Goal: Download file/media

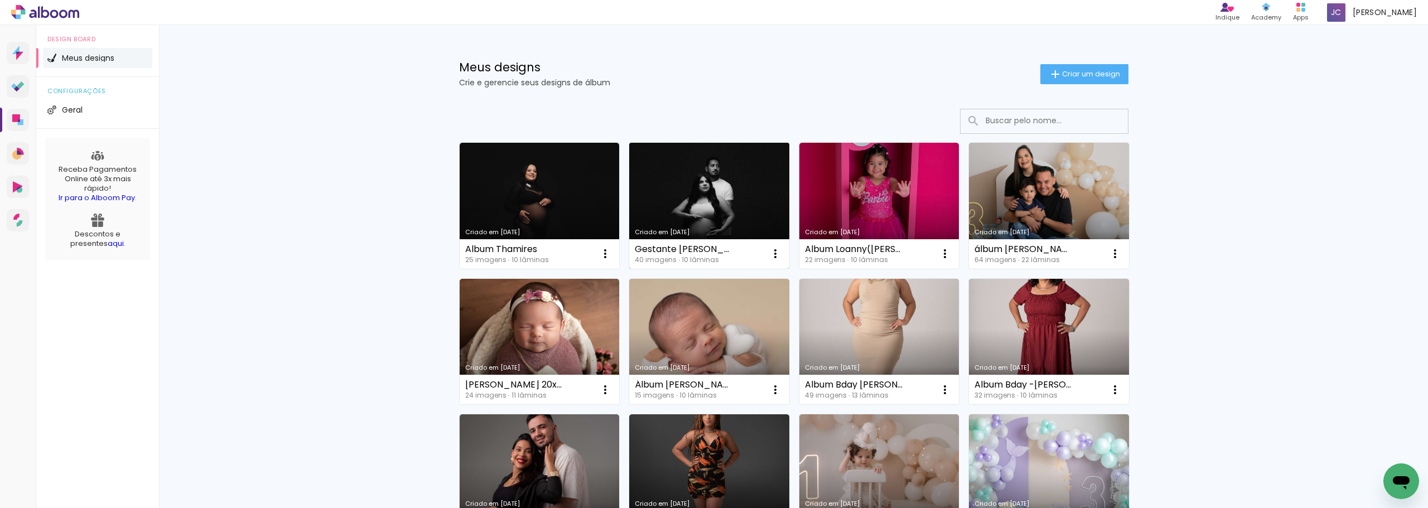
click at [714, 206] on link "Criado em [DATE]" at bounding box center [709, 206] width 160 height 126
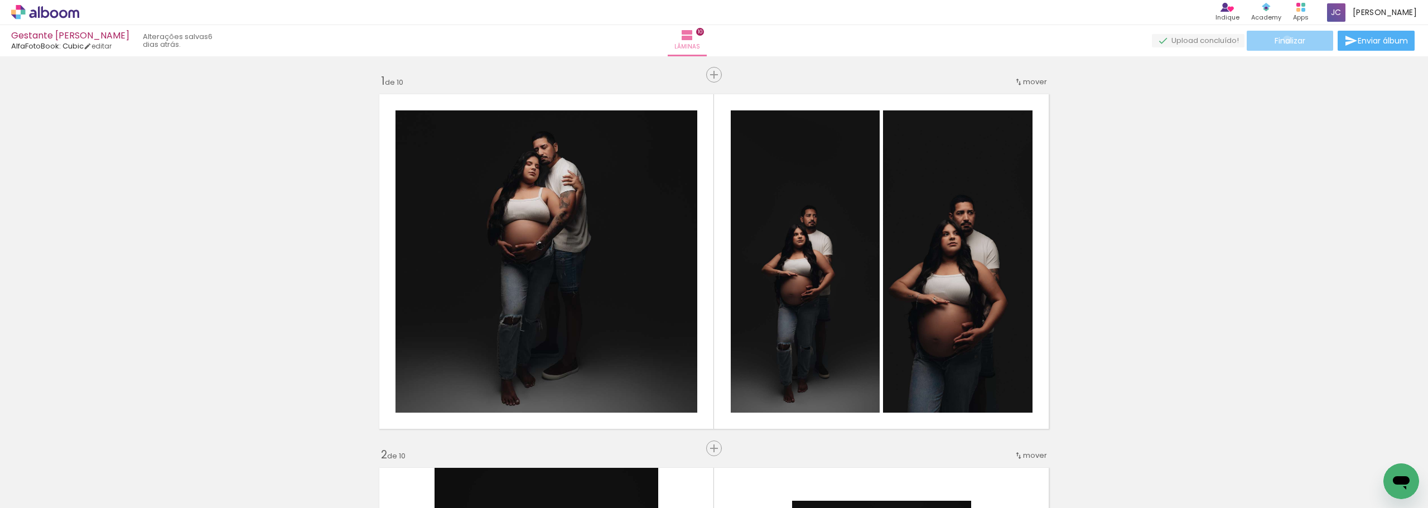
click at [1283, 40] on span "Finalizar" at bounding box center [1289, 41] width 31 height 8
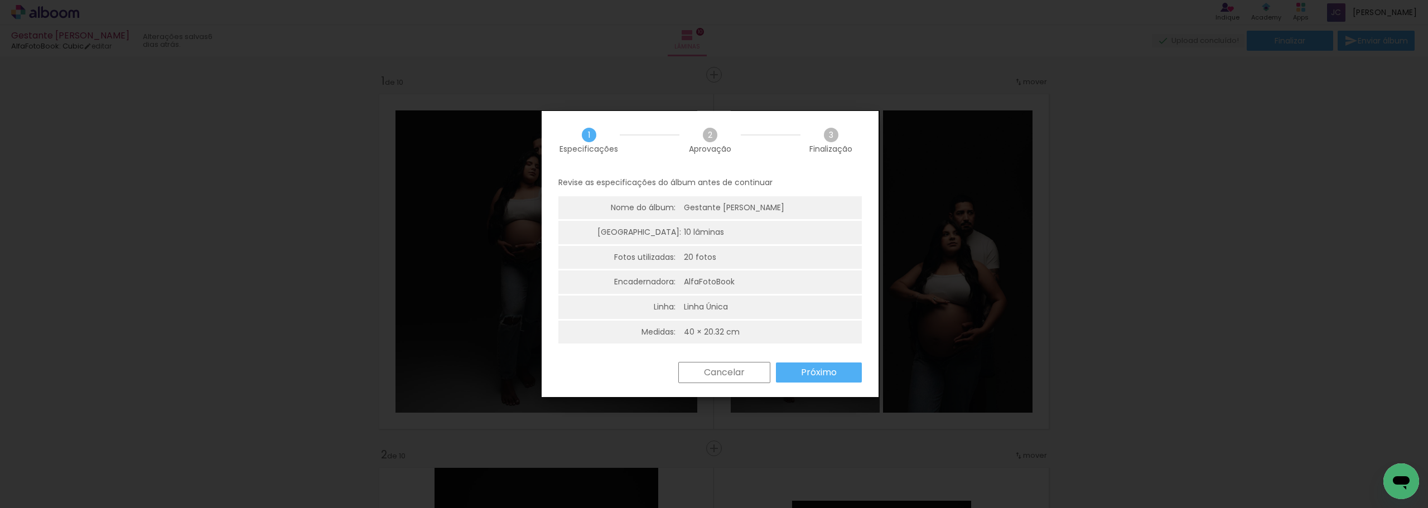
click at [0, 0] on slot "Próximo" at bounding box center [0, 0] width 0 height 0
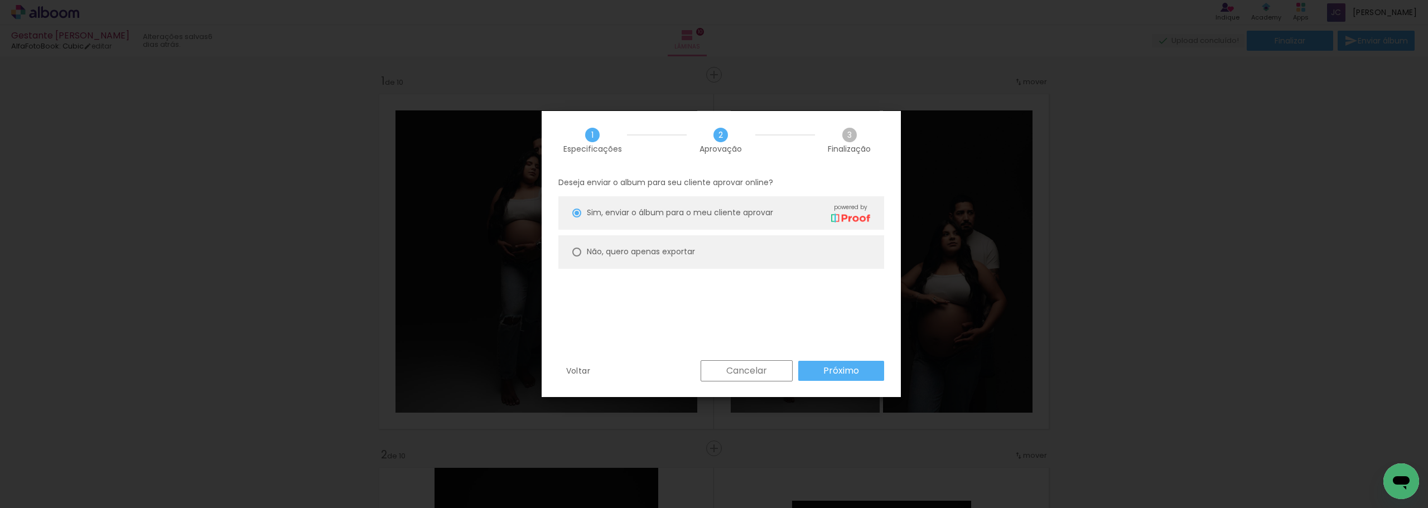
click at [590, 258] on div "Não, quero apenas exportar" at bounding box center [641, 252] width 108 height 12
type paper-radio-button "on"
click at [0, 0] on slot "Próximo" at bounding box center [0, 0] width 0 height 0
type input "Alta, 300 DPI"
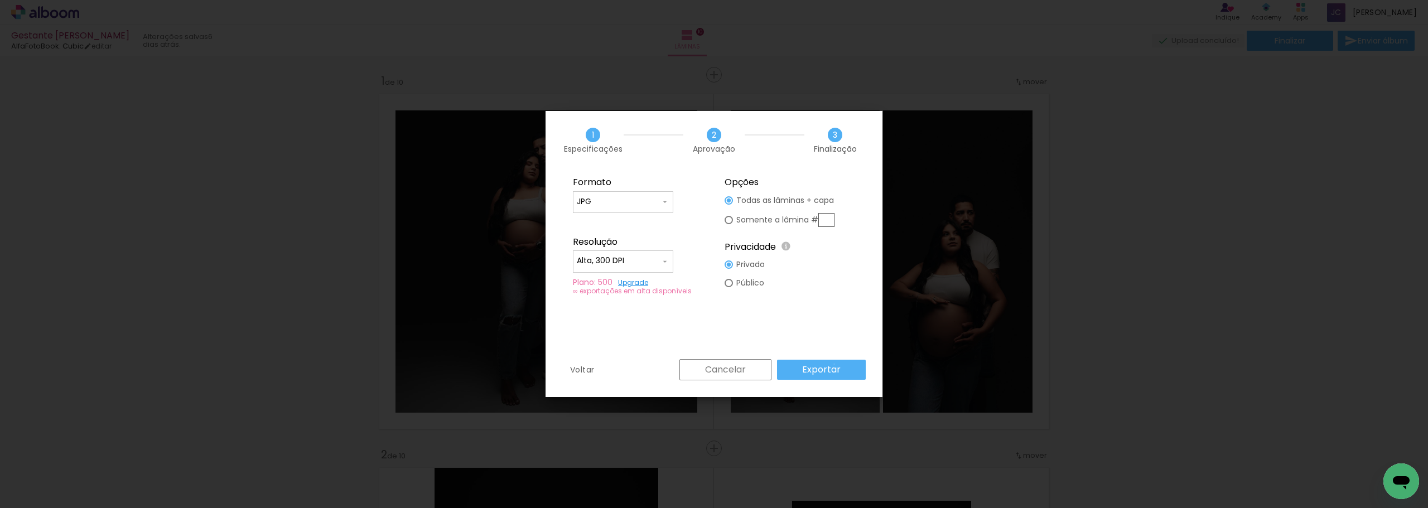
click at [0, 0] on slot "Exportar" at bounding box center [0, 0] width 0 height 0
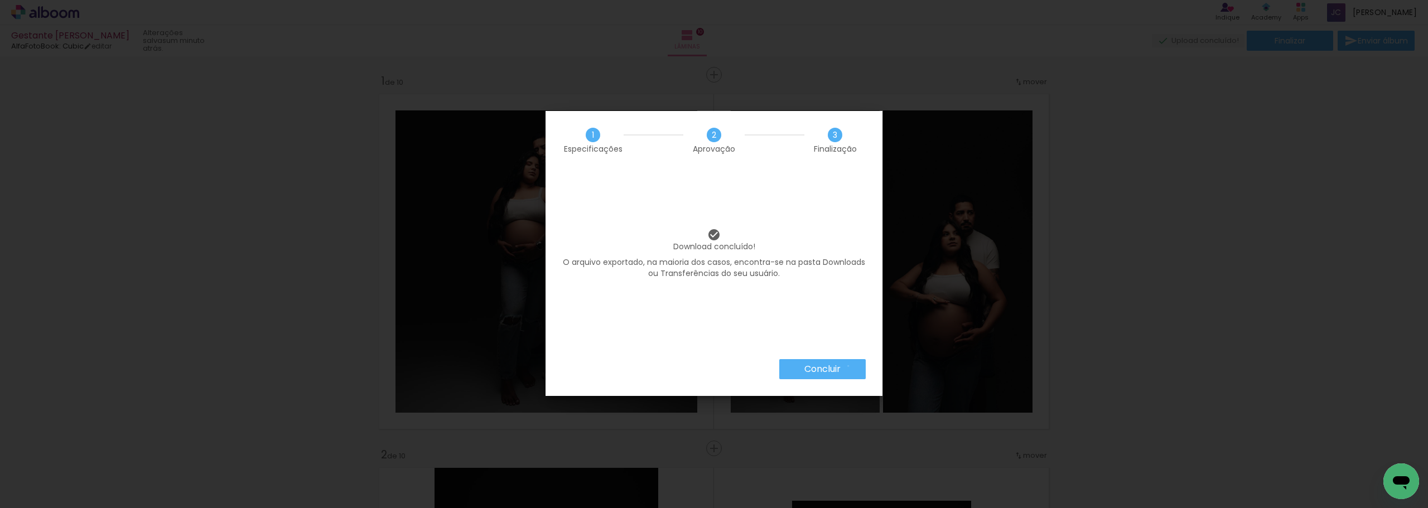
click at [847, 366] on paper-button "Concluir" at bounding box center [822, 369] width 86 height 20
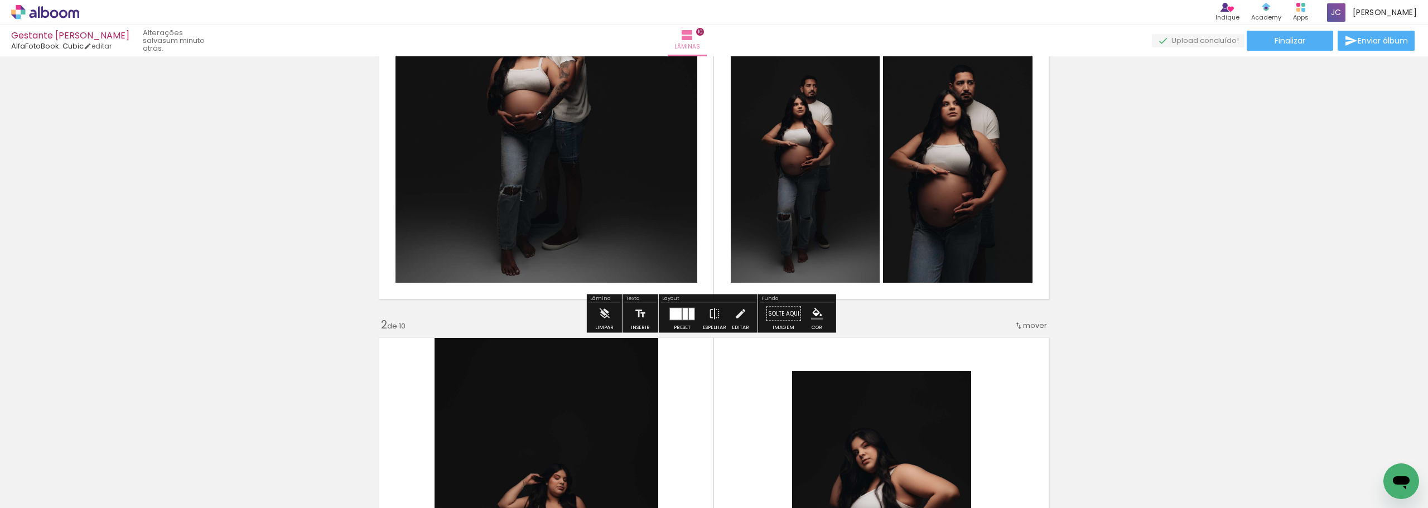
scroll to position [167, 0]
